Goal: Transaction & Acquisition: Book appointment/travel/reservation

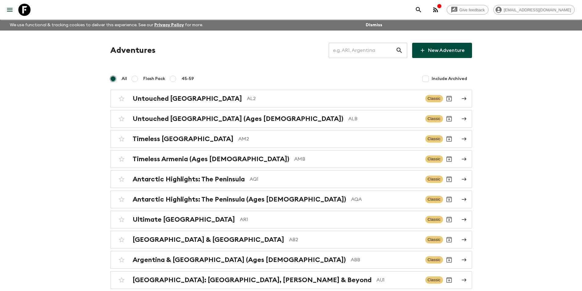
click at [372, 51] on input "text" at bounding box center [362, 50] width 67 height 17
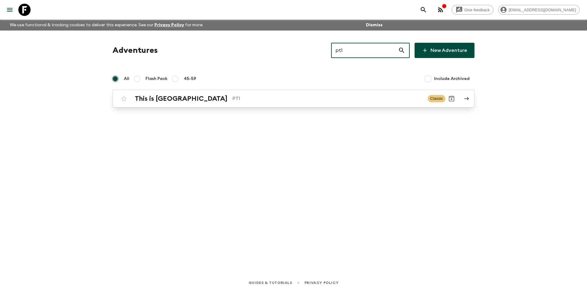
type input "pt1"
click at [282, 105] on link "This is Portugal PT1 Classic" at bounding box center [293, 99] width 362 height 18
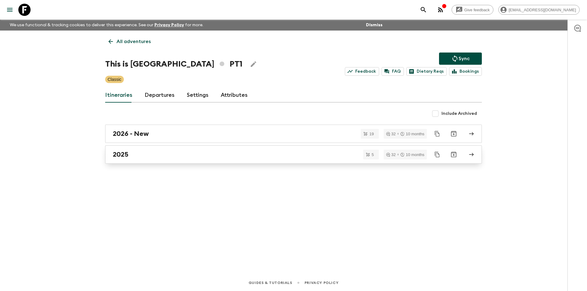
click at [203, 155] on div "2025" at bounding box center [287, 155] width 349 height 8
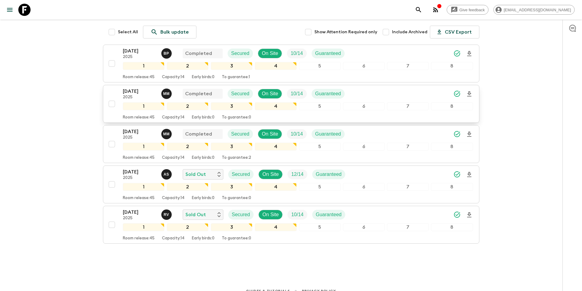
scroll to position [94, 0]
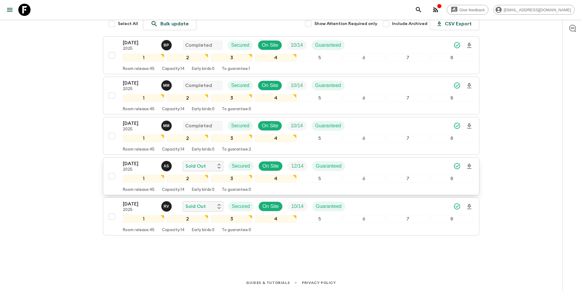
click at [132, 168] on p "2025" at bounding box center [140, 169] width 34 height 5
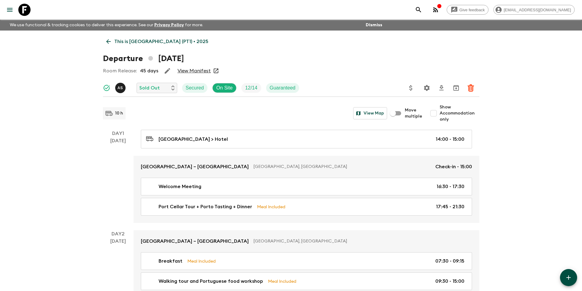
click at [113, 40] on link "This is [GEOGRAPHIC_DATA] (PT1) • 2025" at bounding box center [157, 41] width 109 height 12
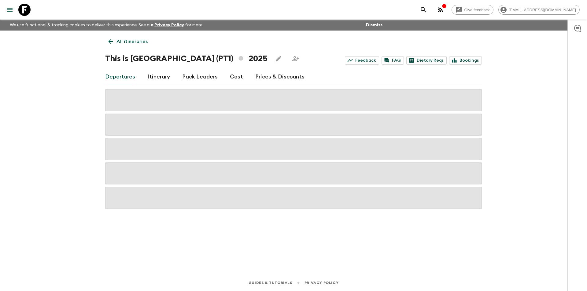
click at [230, 76] on link "Cost" at bounding box center [236, 77] width 13 height 15
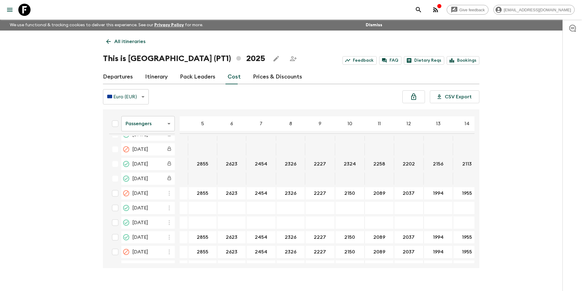
scroll to position [611, 21]
click at [149, 128] on body "Give feedback [EMAIL_ADDRESS][DOMAIN_NAME] We use functional & tracking cookies…" at bounding box center [291, 151] width 582 height 302
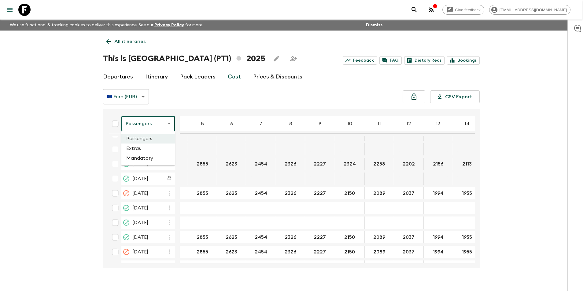
click at [145, 149] on li "Extras" at bounding box center [147, 149] width 53 height 10
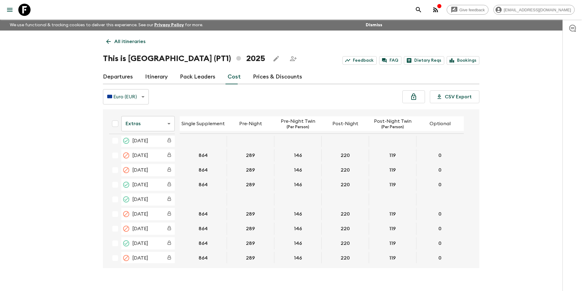
scroll to position [611, 0]
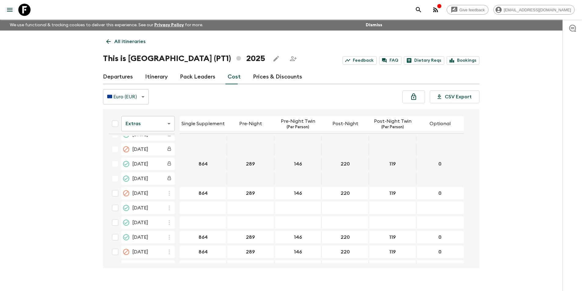
click at [137, 122] on body "Give feedback [EMAIL_ADDRESS][DOMAIN_NAME] We use functional & tracking cookies…" at bounding box center [291, 151] width 582 height 302
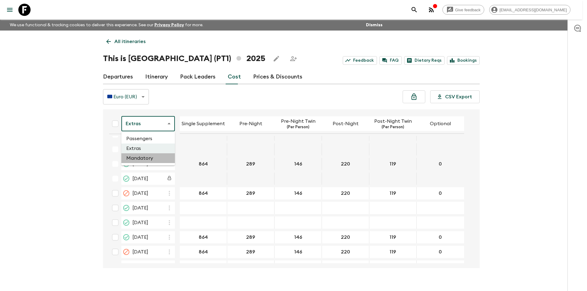
click at [151, 156] on li "Mandatory" at bounding box center [147, 158] width 53 height 10
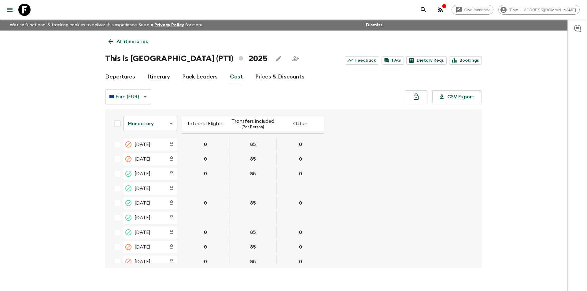
click at [139, 129] on body "Give feedback [EMAIL_ADDRESS][DOMAIN_NAME] We use functional & tracking cookies…" at bounding box center [293, 151] width 587 height 302
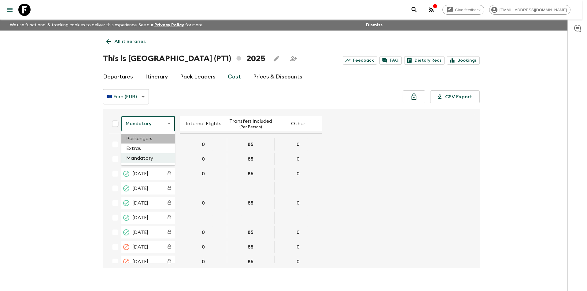
click at [157, 138] on li "Passengers" at bounding box center [147, 139] width 53 height 10
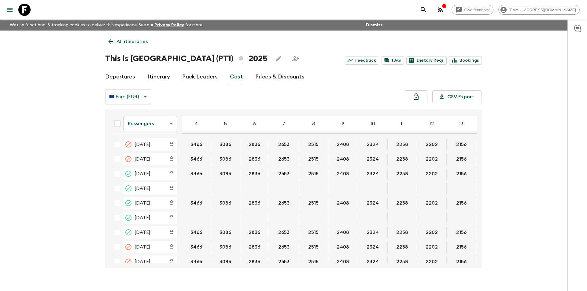
click at [157, 130] on body "Give feedback [EMAIL_ADDRESS][DOMAIN_NAME] We use functional & tracking cookies…" at bounding box center [293, 151] width 587 height 302
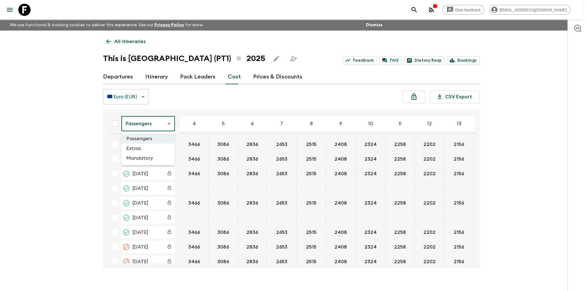
click at [157, 148] on li "Extras" at bounding box center [147, 149] width 53 height 10
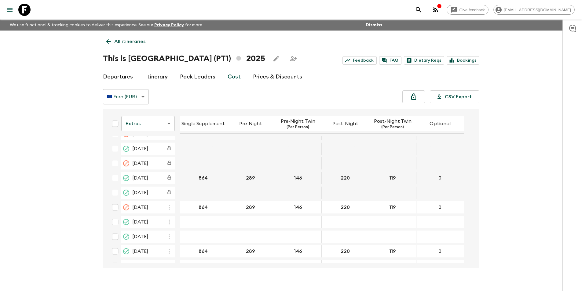
scroll to position [611, 0]
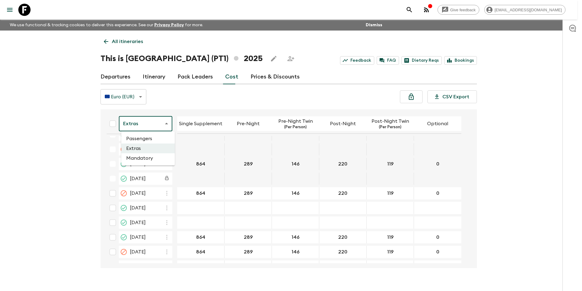
click at [161, 123] on body "Give feedback [EMAIL_ADDRESS][DOMAIN_NAME] We use functional & tracking cookies…" at bounding box center [291, 151] width 582 height 302
click at [159, 136] on li "Passengers" at bounding box center [147, 139] width 53 height 10
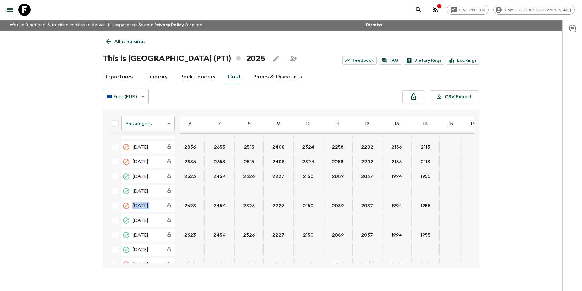
scroll to position [349, 112]
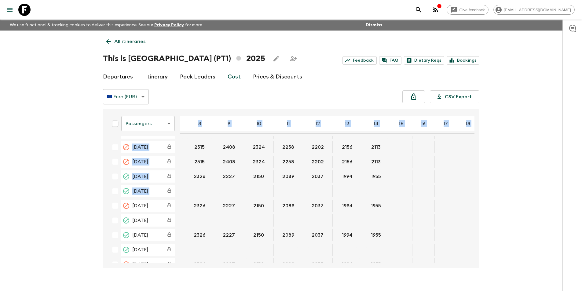
drag, startPoint x: 474, startPoint y: 198, endPoint x: 475, endPoint y: 208, distance: 10.2
click at [475, 212] on div "Passengers passengersCost ​ 4 5 6 7 8 9 10 11 12 13 14 15 16 17 18 [DATE] 3466 …" at bounding box center [291, 188] width 376 height 159
click at [502, 228] on div "Give feedback [EMAIL_ADDRESS][DOMAIN_NAME] We use functional & tracking cookies…" at bounding box center [291, 151] width 582 height 302
drag, startPoint x: 474, startPoint y: 199, endPoint x: 477, endPoint y: 213, distance: 13.4
click at [477, 213] on div "Passengers passengersCost ​ 4 5 6 7 8 9 10 11 12 13 14 15 16 17 18 [DATE] 3466 …" at bounding box center [291, 188] width 376 height 159
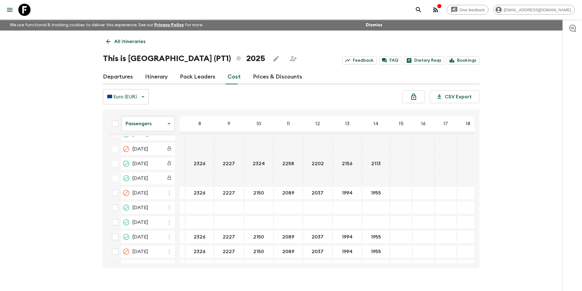
scroll to position [626, 112]
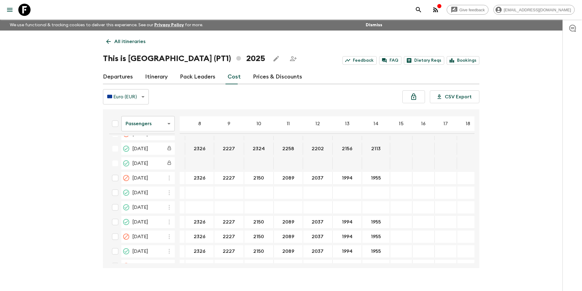
click at [31, 12] on link at bounding box center [24, 9] width 17 height 17
